Goal: Navigation & Orientation: Find specific page/section

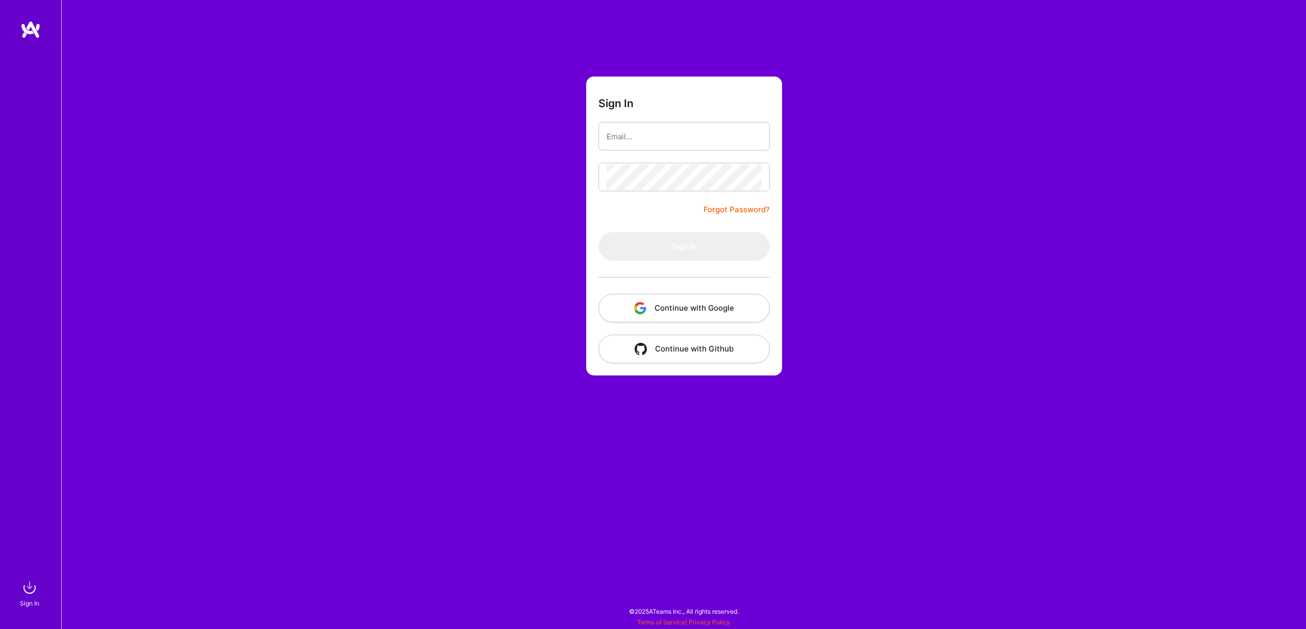
click at [668, 313] on button "Continue with Google" at bounding box center [683, 308] width 171 height 29
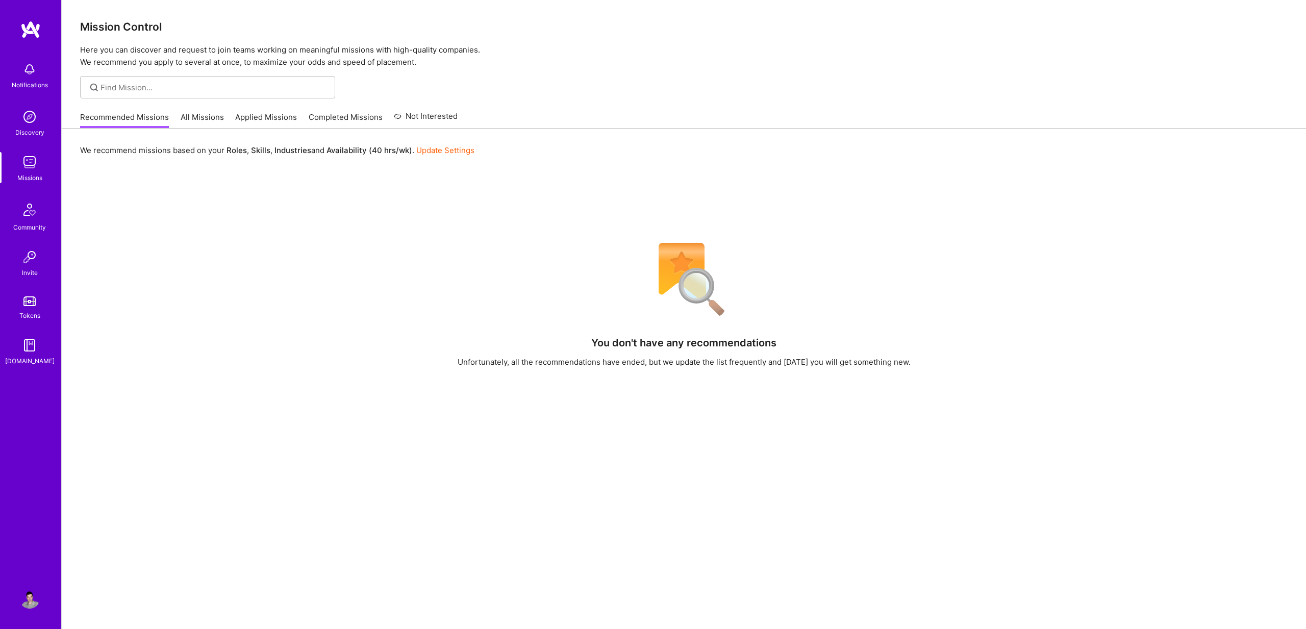
click at [280, 117] on link "Applied Missions" at bounding box center [266, 120] width 62 height 17
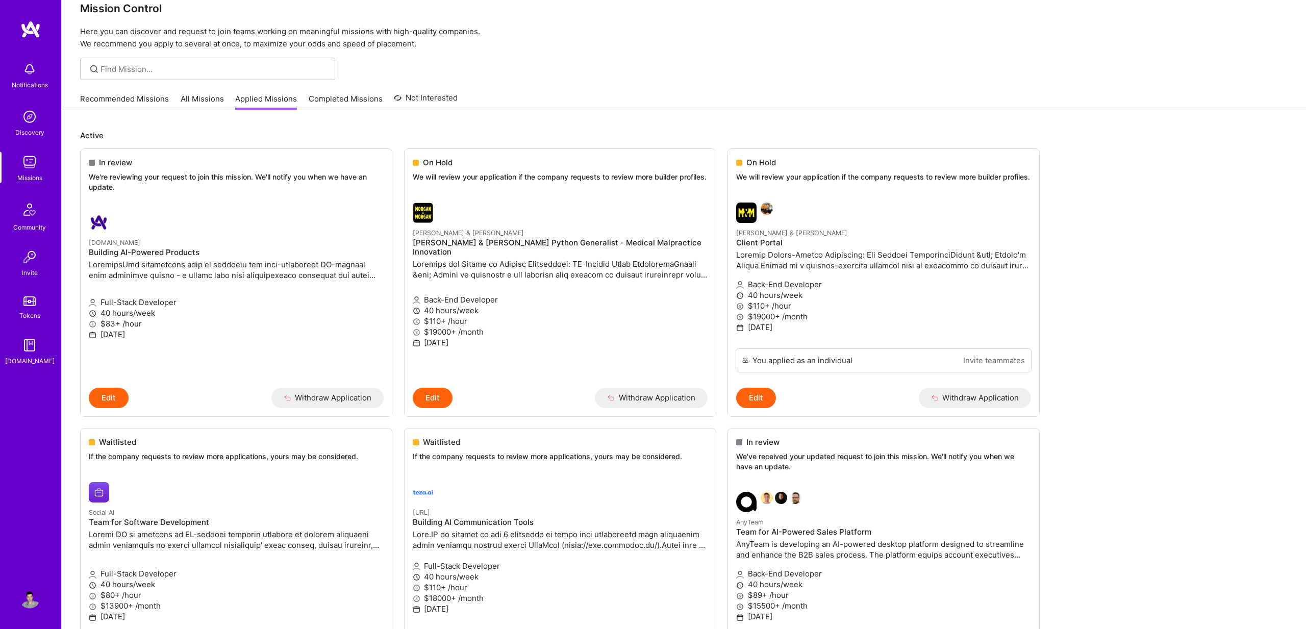
scroll to position [20, 0]
click at [138, 94] on link "Recommended Missions" at bounding box center [124, 99] width 89 height 17
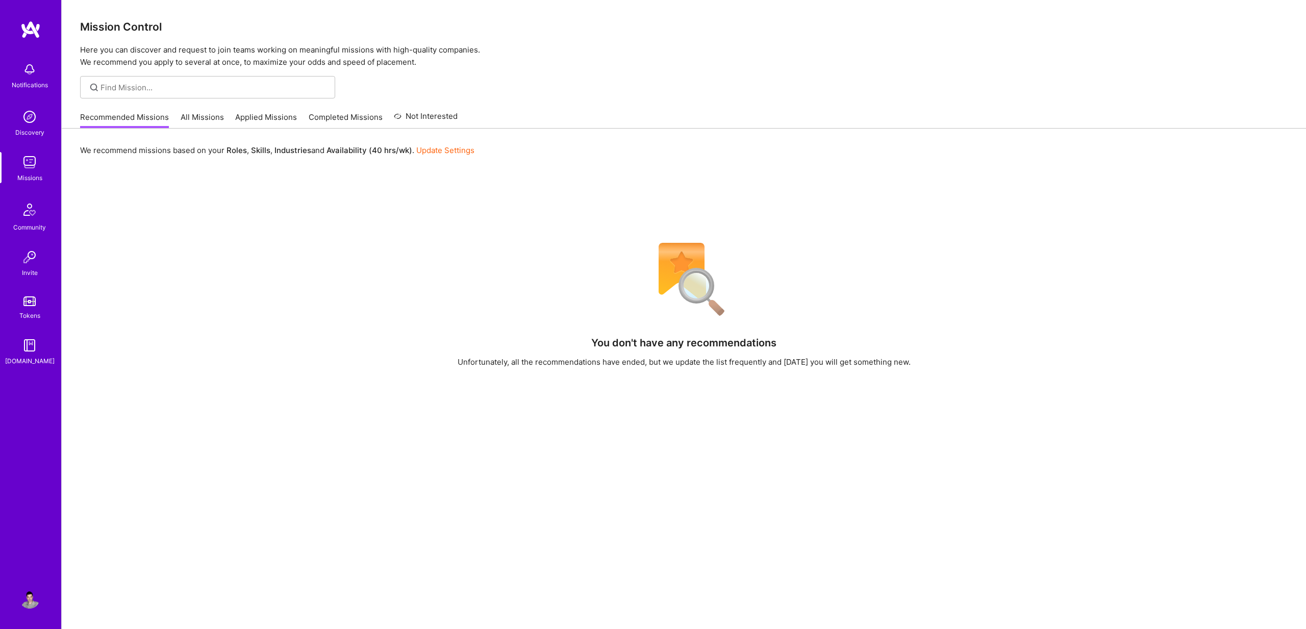
click at [272, 112] on link "Applied Missions" at bounding box center [266, 120] width 62 height 17
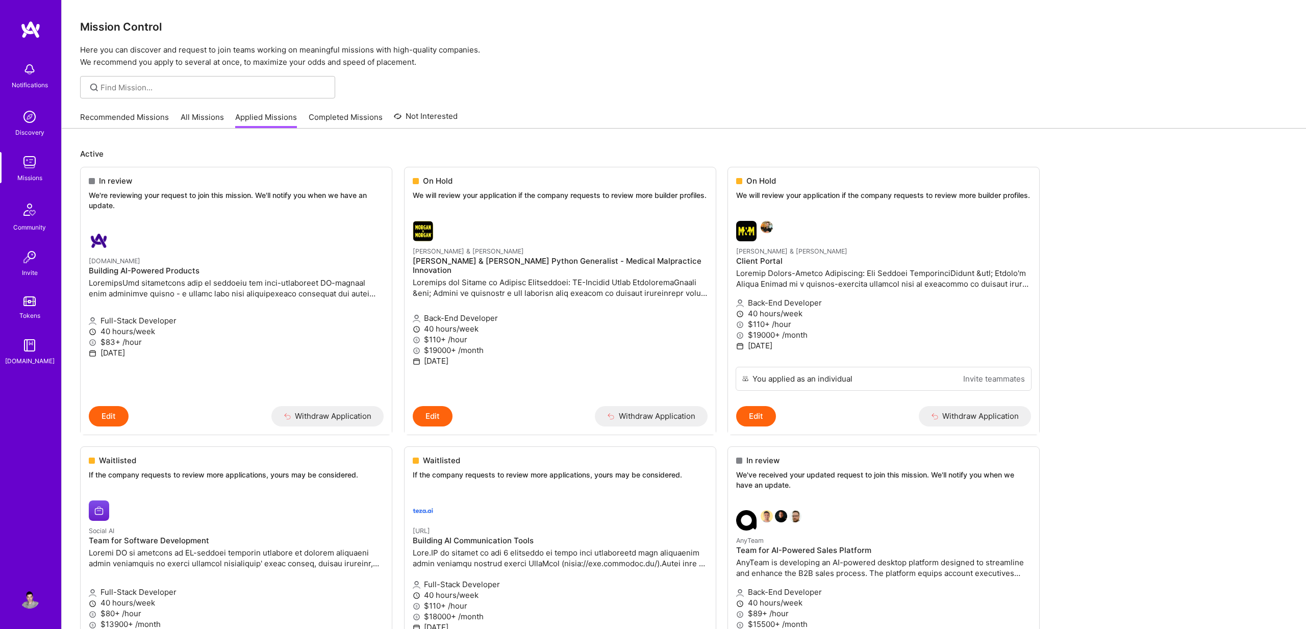
scroll to position [153, 0]
